Goal: Information Seeking & Learning: Learn about a topic

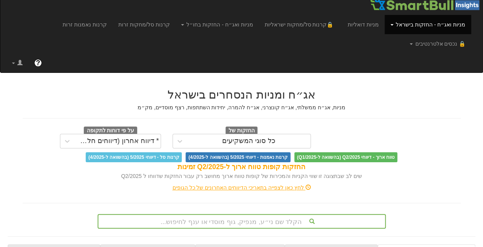
scroll to position [6, 0]
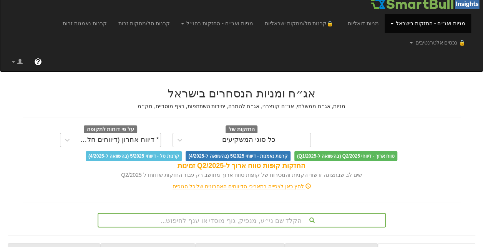
click at [132, 136] on div "* דיווח אחרון (דיווחים חלקיים)" at bounding box center [117, 140] width 83 height 8
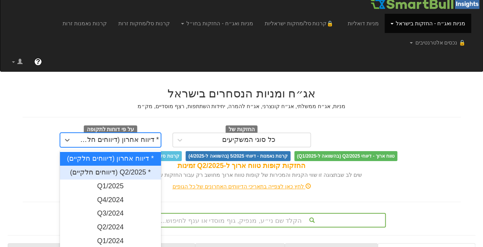
click at [138, 166] on div "* Q2/2025 (דיווחים חלקיים)" at bounding box center [110, 173] width 101 height 14
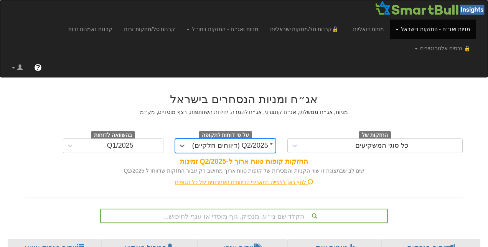
click at [250, 209] on div "הקלד שם ני״ע, מנפיק, גוף מוסדי או ענף לחיפוש..." at bounding box center [244, 216] width 288 height 15
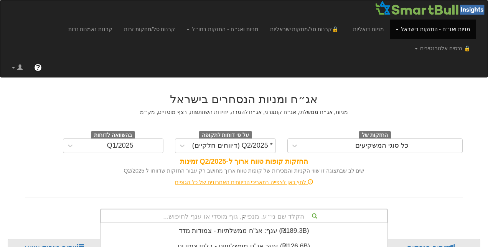
scroll to position [15, 0]
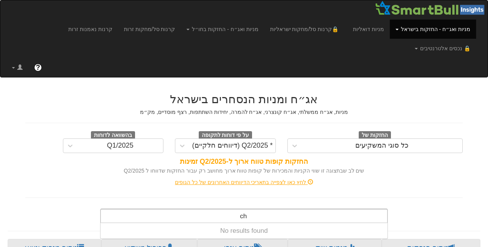
type input "c"
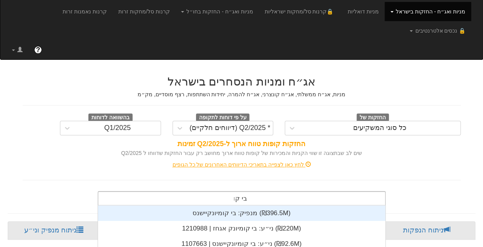
scroll to position [61, 0]
type input "בי קומ"
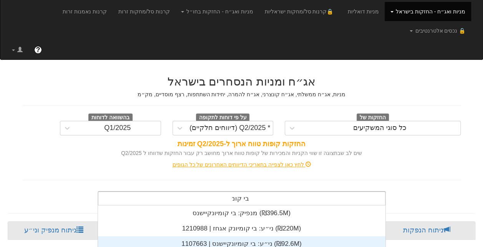
click at [267, 237] on div "ני״ע: ‏בי קומיונקיישנס | 1107663 ‎(₪92.6M)‎" at bounding box center [242, 244] width 288 height 15
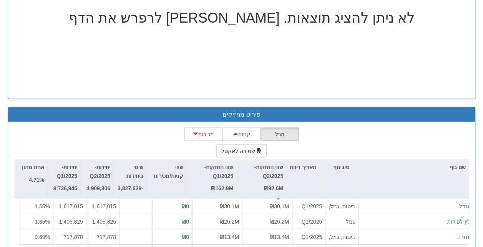
scroll to position [714, 0]
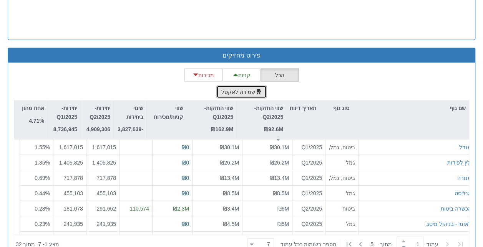
click at [246, 85] on button "שמירה לאקסל" at bounding box center [241, 91] width 51 height 13
click at [111, 68] on div "הכל קניות מכירות שמירה לאקסל שם גוף סוג גוף תאריך דיווח שווי החזקות-Q2/2025 ₪92…" at bounding box center [241, 160] width 455 height 185
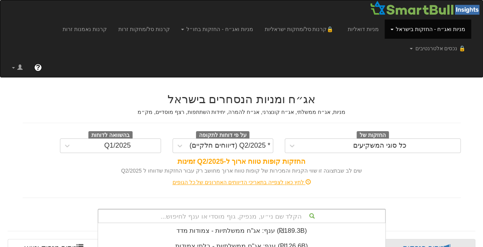
scroll to position [147, 0]
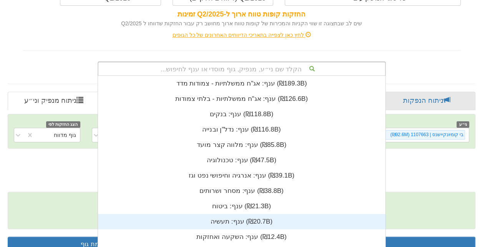
click at [237, 76] on div "הקלד שם ני״ע, מנפיק, גוף מוסדי או ענף לחיפוש... ענף: ‏אג"ח ממשלתיות - צמודות מד…" at bounding box center [242, 68] width 288 height 15
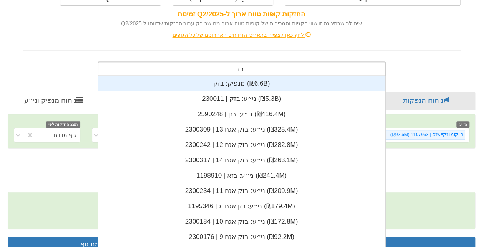
type input "בזק"
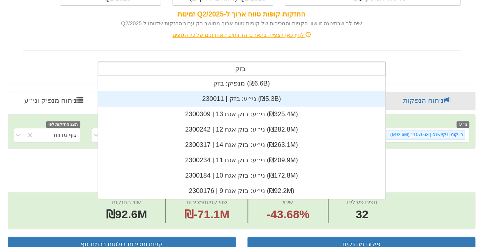
click at [251, 91] on div "ני״ע: ‏בזק | 230011 ‎(₪5.3B)‎" at bounding box center [242, 98] width 288 height 15
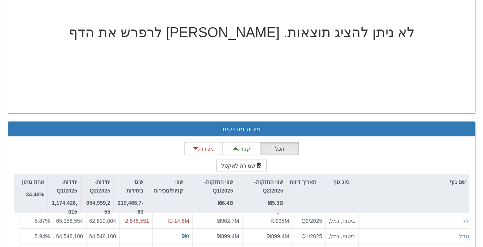
scroll to position [512, 0]
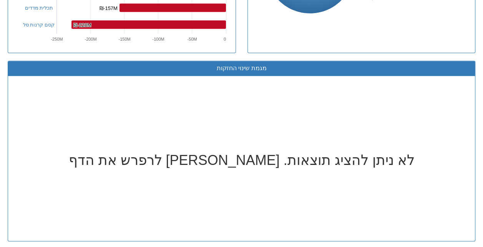
scroll to position [714, 0]
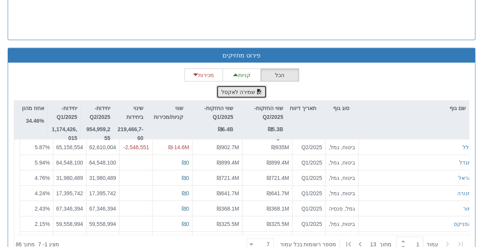
click at [243, 85] on button "שמירה לאקסל" at bounding box center [241, 91] width 51 height 13
click at [149, 68] on div "הכל קניות מכירות שמירה לאקסל שם גוף סוג גוף תאריך דיווח שווי החזקות-Q2/2025 ₪5.…" at bounding box center [241, 160] width 455 height 185
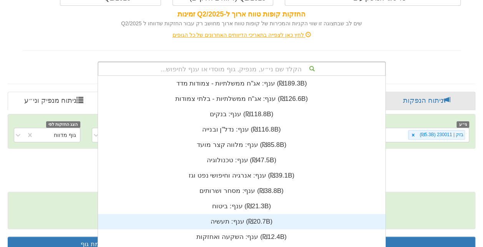
scroll to position [191, 0]
click at [257, 76] on div "הקלד שם ני״ע, מנפיק, גוף מוסדי או ענף לחיפוש... ענף: ‏אג"ח ממשלתיות - צמודות מד…" at bounding box center [242, 68] width 288 height 15
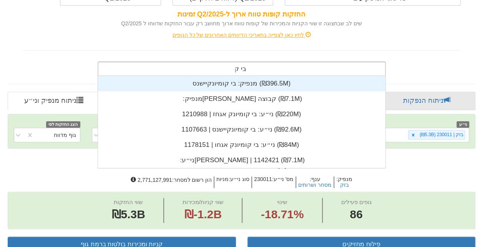
scroll to position [61, 0]
type input "בי קומ"
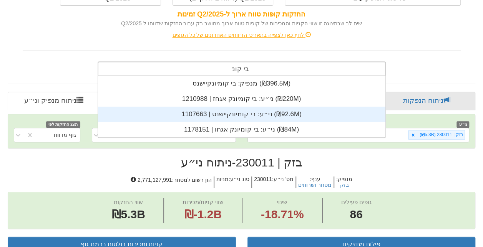
click at [250, 107] on div "ני״ע: ‏בי קומיונקיישנס | 1107663 ‎(₪92.6M)‎" at bounding box center [242, 114] width 288 height 15
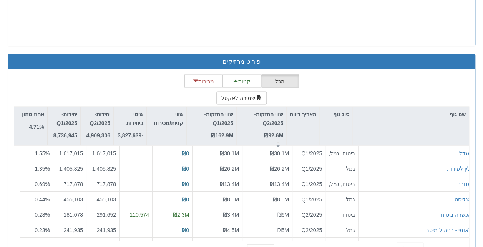
scroll to position [714, 0]
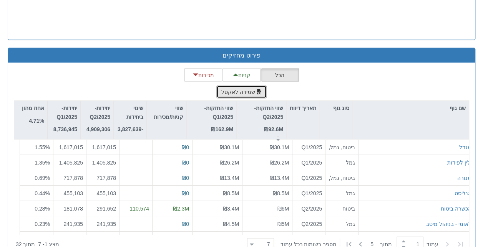
click at [233, 85] on button "שמירה לאקסל" at bounding box center [241, 91] width 51 height 13
click at [159, 68] on div "הכל קניות מכירות שמירה לאקסל שם גוף סוג גוף תאריך דיווח שווי החזקות-Q2/2025 ₪92…" at bounding box center [241, 160] width 455 height 185
